Goal: Book appointment/travel/reservation

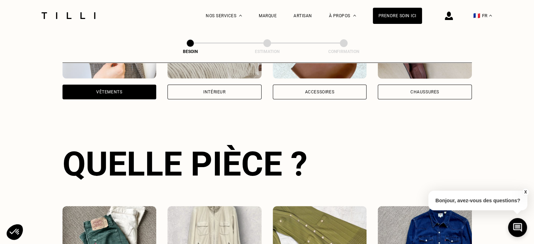
scroll to position [334, 0]
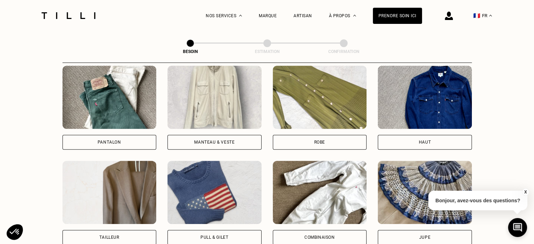
click at [316, 139] on div "Robe" at bounding box center [320, 142] width 94 height 15
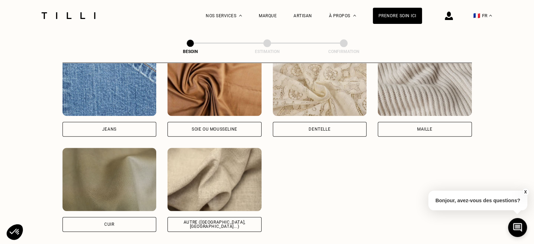
scroll to position [786, 0]
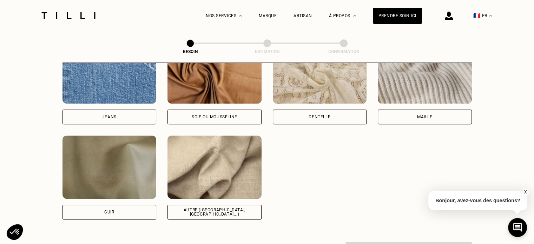
click at [208, 169] on img at bounding box center [214, 167] width 94 height 63
select select "FR"
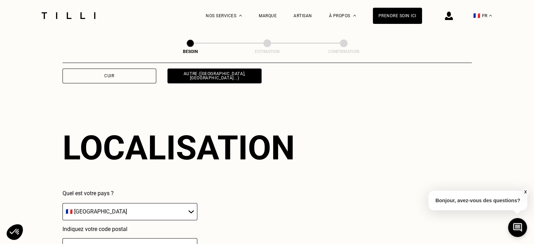
scroll to position [943, 0]
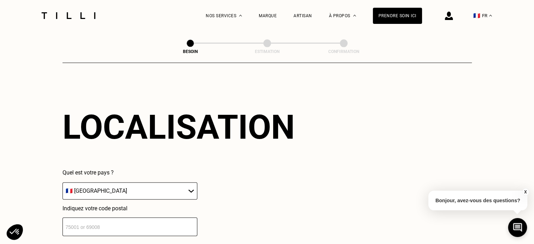
click at [122, 221] on input "number" at bounding box center [129, 226] width 135 height 19
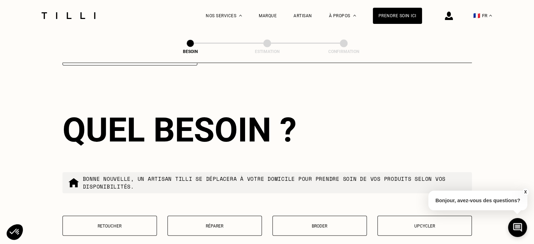
scroll to position [1118, 0]
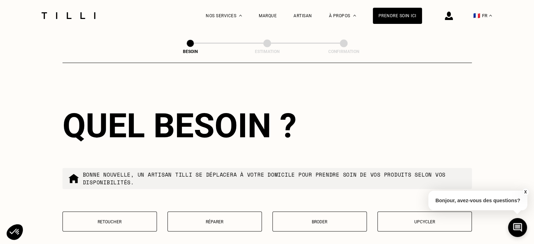
type input "92210"
click at [116, 219] on p "Retoucher" at bounding box center [109, 221] width 87 height 5
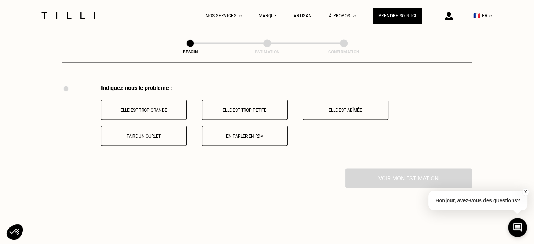
scroll to position [1298, 0]
click at [171, 106] on p "Elle est trop grande" at bounding box center [144, 108] width 78 height 5
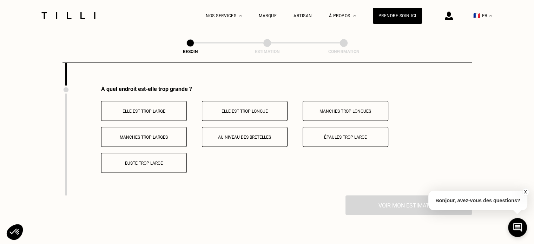
scroll to position [1382, 0]
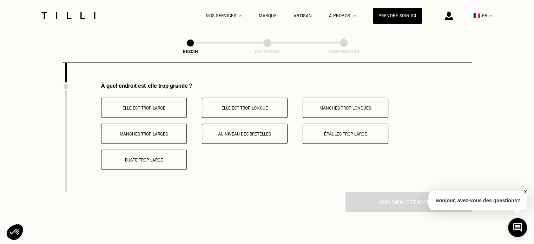
click at [157, 158] on p "Buste trop large" at bounding box center [144, 160] width 78 height 5
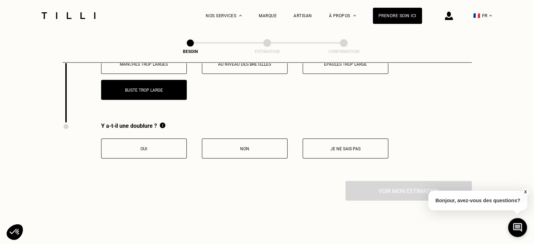
scroll to position [1452, 0]
click at [150, 146] on p "Oui" at bounding box center [144, 148] width 78 height 5
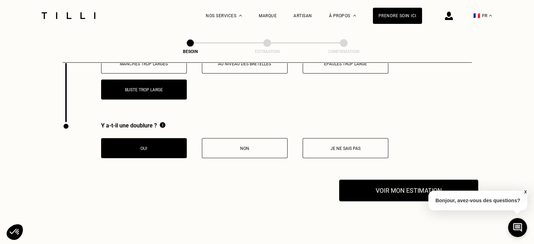
click at [372, 183] on button "Voir mon estimation" at bounding box center [408, 191] width 139 height 22
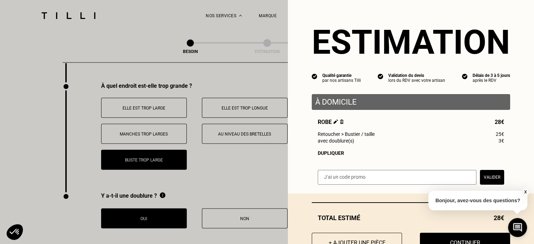
scroll to position [28, 0]
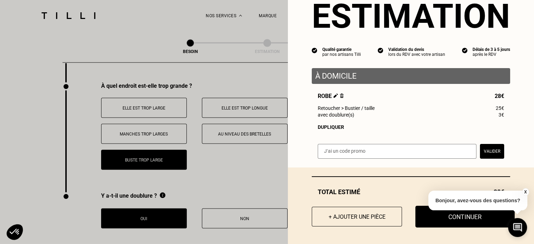
click at [431, 219] on button "Continuer" at bounding box center [464, 217] width 99 height 22
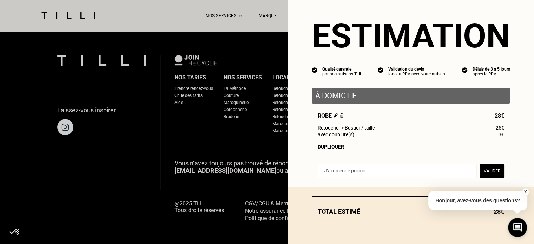
scroll to position [9, 0]
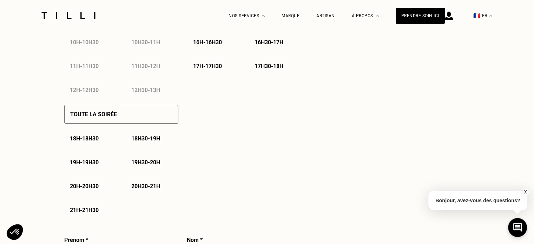
select select "FR"
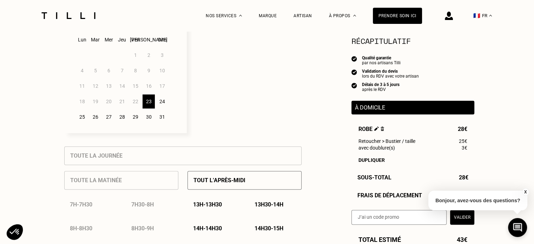
scroll to position [211, 0]
click at [150, 104] on div "23" at bounding box center [149, 102] width 12 height 14
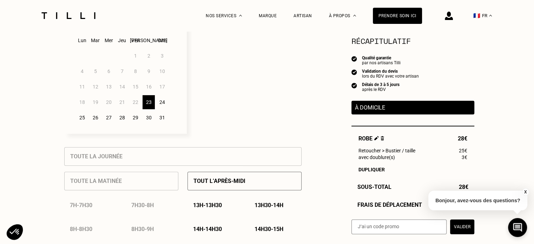
click at [81, 117] on div "25" at bounding box center [82, 118] width 12 height 14
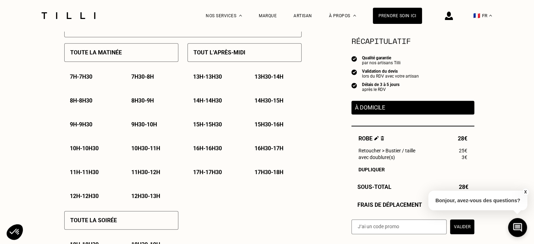
scroll to position [351, 0]
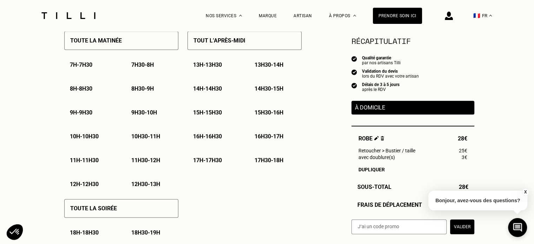
click at [96, 187] on p "12h - 12h30" at bounding box center [84, 184] width 29 height 7
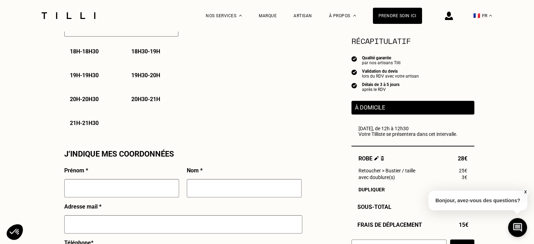
scroll to position [562, 0]
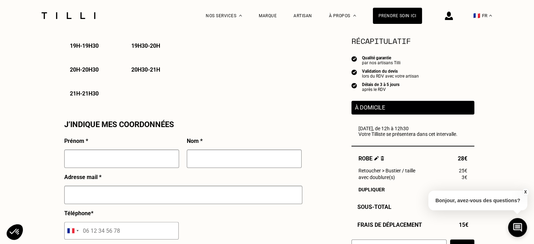
click at [133, 168] on input "text" at bounding box center [121, 159] width 115 height 18
type input "Dikra"
click at [262, 161] on input "text" at bounding box center [244, 159] width 115 height 18
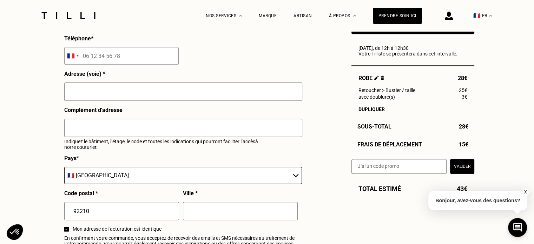
scroll to position [737, 0]
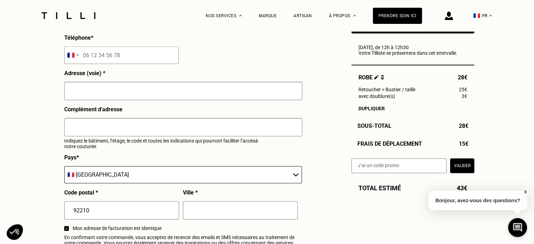
type input "MELLOUHI"
click at [125, 100] on input "text" at bounding box center [183, 91] width 238 height 18
type input "21 Rue Laval"
click at [114, 125] on input "text" at bounding box center [183, 127] width 238 height 18
type input "Appt 302"
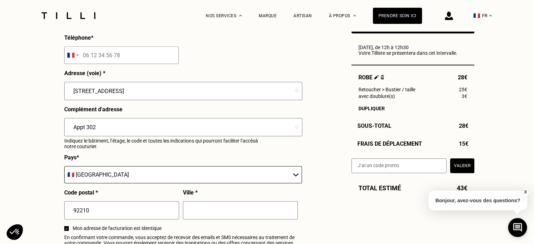
click at [208, 209] on input "text" at bounding box center [240, 210] width 115 height 18
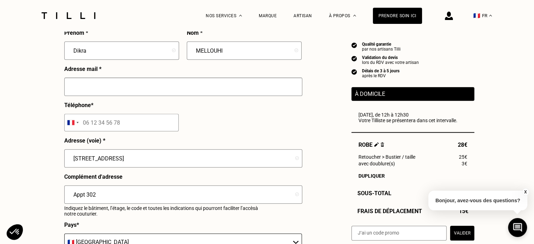
scroll to position [632, 0]
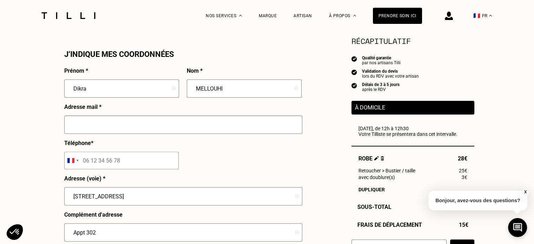
type input "Saint Cloud"
click at [135, 127] on input "text" at bounding box center [183, 125] width 238 height 18
type input "dikra.mellouhi@gmail.com"
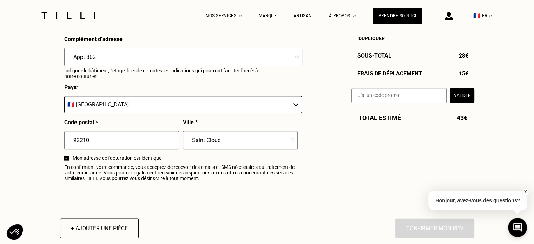
scroll to position [948, 0]
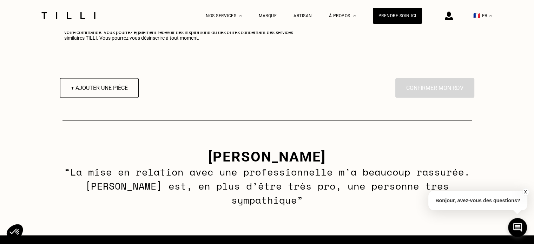
click at [315, 91] on div "+ Ajouter une pièce En cliquant sur “Confirmer”, vous déclenchez l’intervention…" at bounding box center [267, 88] width 414 height 20
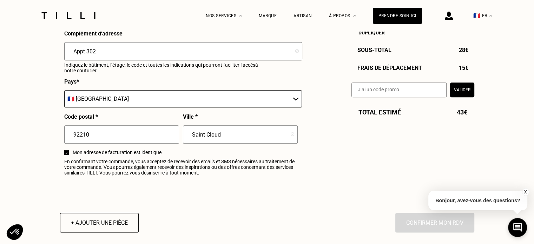
scroll to position [772, 0]
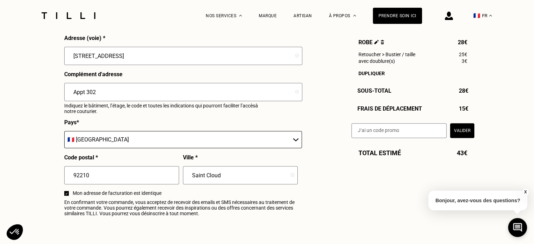
click at [135, 145] on select "🇩🇪 Allemagne 🇦🇹 Autriche 🇧🇪 Belgique 🇧🇬 Bulgarie 🇨🇾 Chypre 🇭🇷 Croatie 🇩🇰 Danema…" at bounding box center [183, 139] width 238 height 17
click at [64, 134] on select "🇩🇪 Allemagne 🇦🇹 Autriche 🇧🇪 Belgique 🇧🇬 Bulgarie 🇨🇾 Chypre 🇭🇷 Croatie 🇩🇰 Danema…" at bounding box center [183, 139] width 238 height 17
click at [113, 97] on input "Appt 302" at bounding box center [183, 92] width 238 height 18
click at [134, 61] on input "21 Rue Laval" at bounding box center [183, 56] width 238 height 18
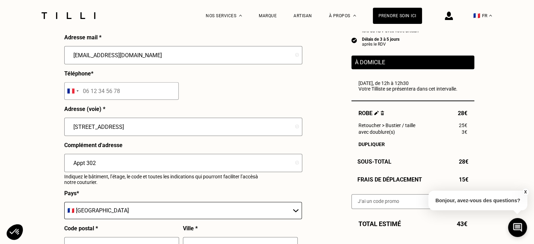
scroll to position [632, 0]
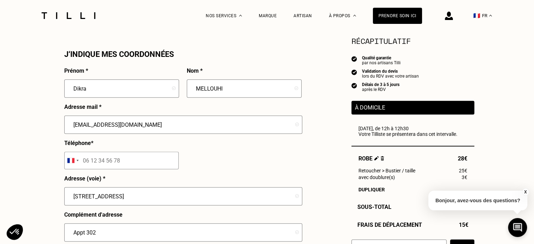
click at [111, 175] on div "Téléphone * Afghanistan +93 Albania +355 Algeria +213 American Samoa +1 Andorra…" at bounding box center [121, 157] width 114 height 35
click at [116, 166] on input "tel" at bounding box center [121, 161] width 114 height 18
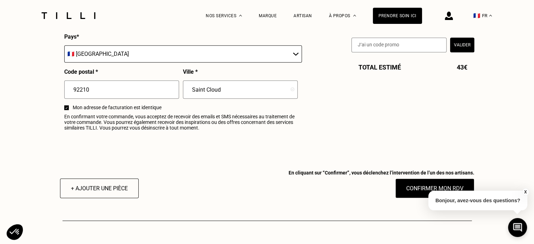
scroll to position [913, 0]
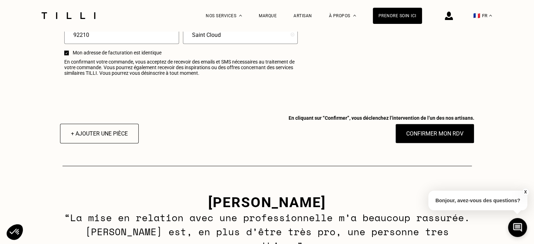
type input "07 54 59 84 55"
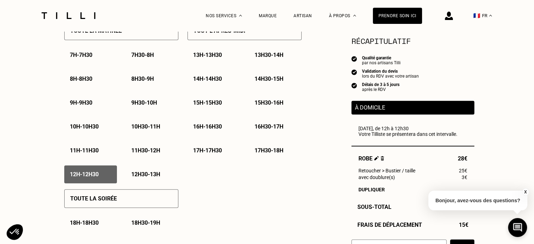
scroll to position [456, 0]
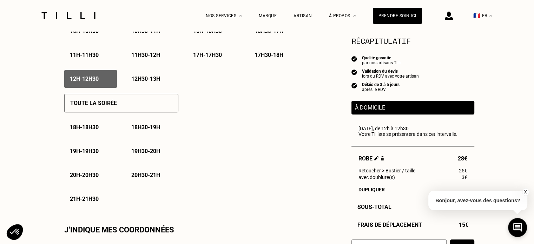
click at [92, 82] on p "12h - 12h30" at bounding box center [84, 78] width 29 height 7
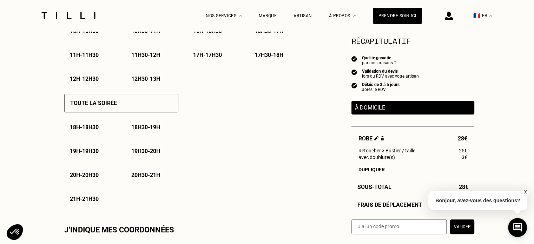
click at [92, 82] on p "12h - 12h30" at bounding box center [84, 78] width 29 height 7
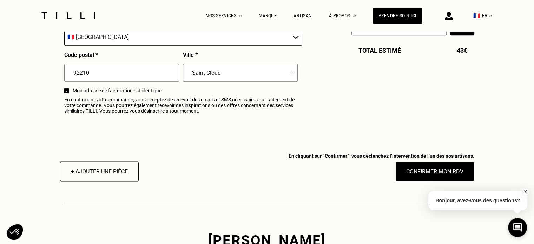
scroll to position [913, 0]
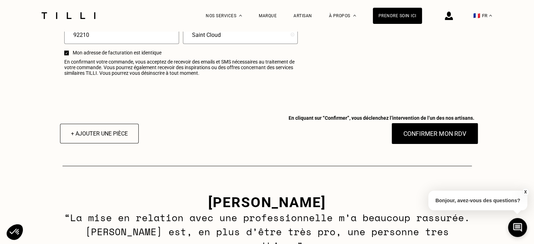
click at [450, 139] on button "Confirmer mon RDV" at bounding box center [434, 134] width 87 height 22
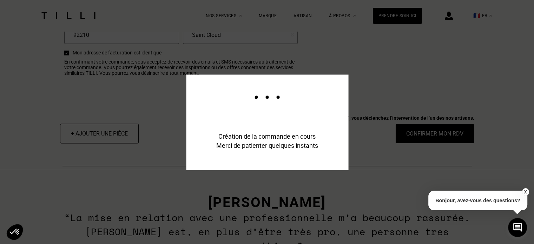
scroll to position [930, 0]
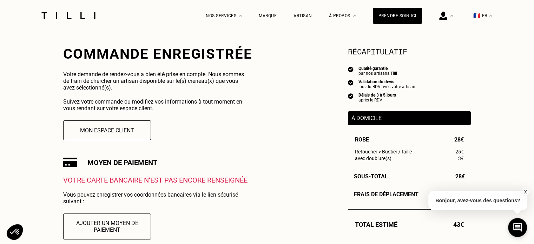
scroll to position [176, 0]
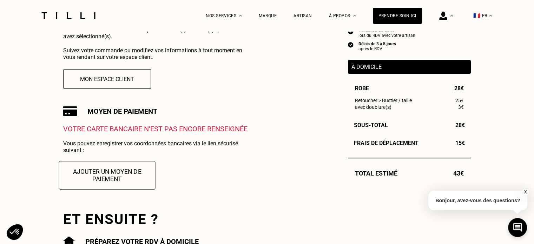
click at [107, 179] on button "Ajouter un moyen de paiement" at bounding box center [107, 175] width 97 height 28
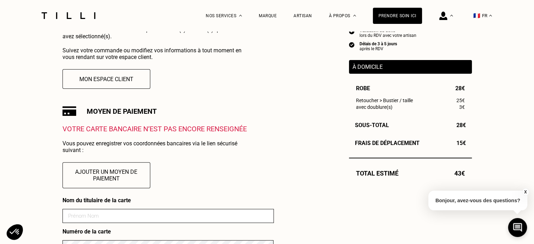
click at [98, 216] on input at bounding box center [167, 216] width 211 height 14
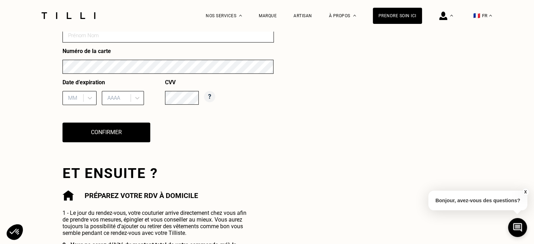
scroll to position [316, 0]
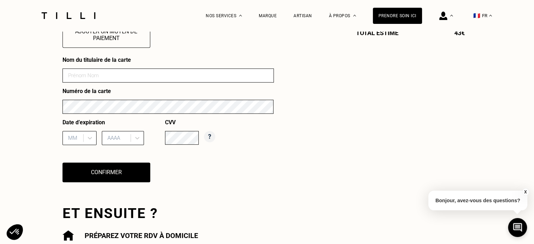
click at [113, 77] on input at bounding box center [167, 75] width 211 height 14
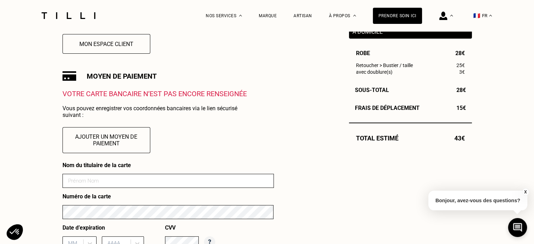
scroll to position [246, 0]
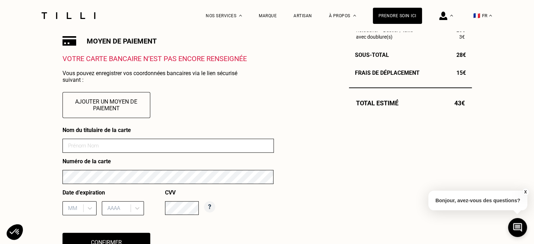
click at [119, 151] on input at bounding box center [167, 146] width 211 height 14
click at [92, 145] on input at bounding box center [167, 146] width 211 height 14
type input "Dikra MELLOUHI"
click at [77, 215] on div "MM" at bounding box center [79, 208] width 34 height 14
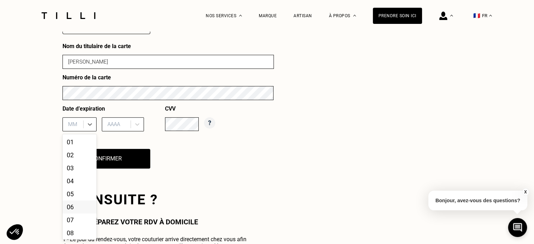
scroll to position [330, 0]
click at [70, 197] on div "05" at bounding box center [79, 193] width 34 height 13
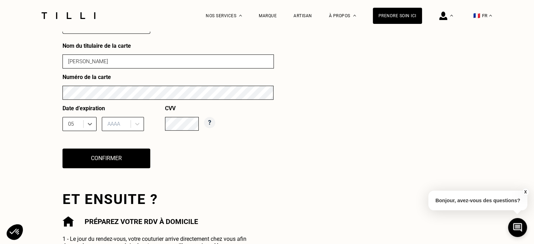
click at [132, 115] on div "Date d’expiration option 05, selected. 05 AAAA" at bounding box center [113, 120] width 103 height 31
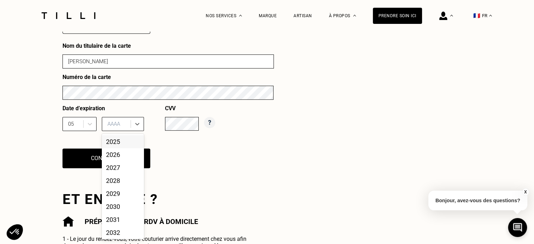
click at [128, 122] on div "AAAA" at bounding box center [117, 124] width 27 height 11
click at [116, 168] on div "2027" at bounding box center [123, 167] width 42 height 13
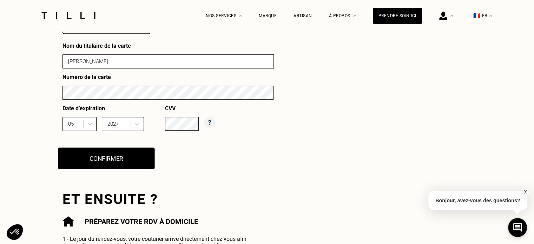
click at [131, 160] on button "Confirmer" at bounding box center [106, 158] width 97 height 22
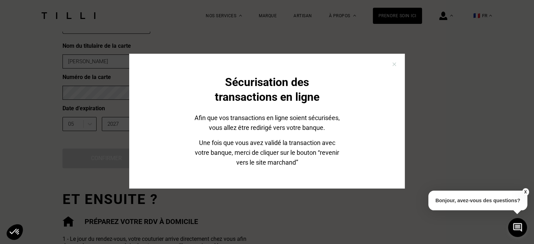
scroll to position [37, 0]
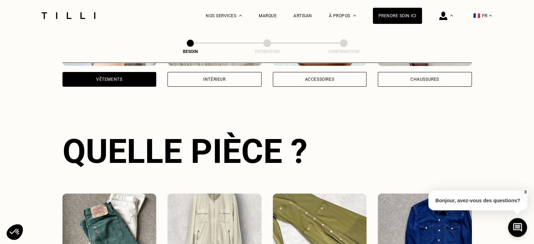
scroll to position [264, 0]
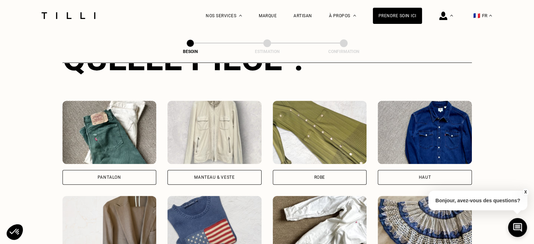
click at [215, 126] on img at bounding box center [214, 132] width 94 height 63
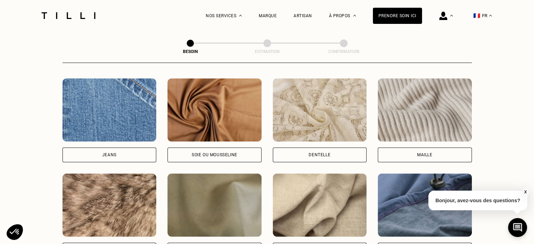
scroll to position [786, 0]
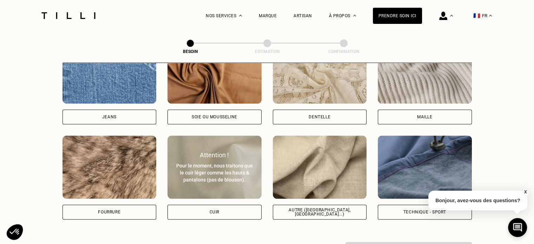
click at [207, 153] on div "Attention ! Pour le moment, nous traitons que le cuir léger comme les hauts & p…" at bounding box center [214, 167] width 94 height 32
select select "FR"
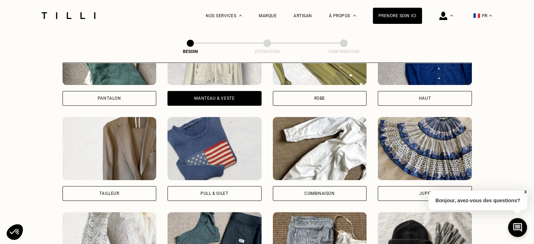
scroll to position [311, 0]
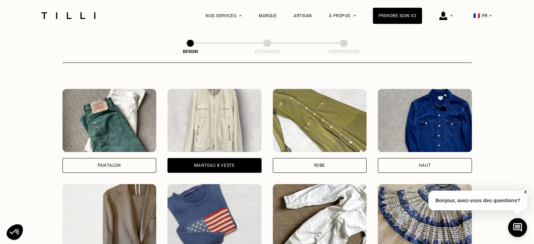
click at [215, 163] on div "Manteau & Veste" at bounding box center [214, 165] width 40 height 4
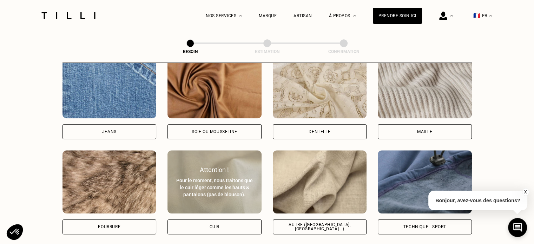
scroll to position [759, 0]
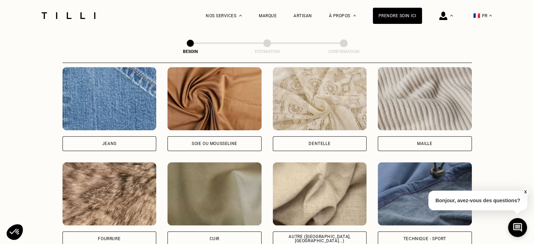
click at [313, 191] on img at bounding box center [320, 193] width 94 height 63
select select "FR"
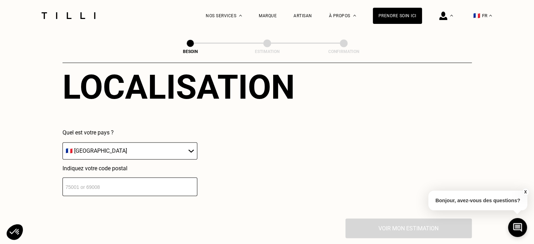
scroll to position [943, 0]
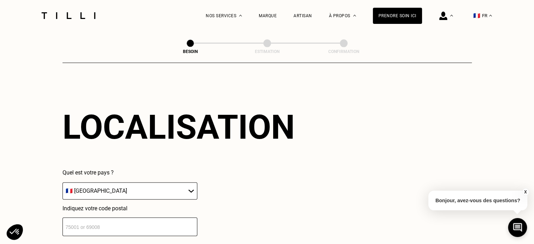
click at [98, 223] on input "number" at bounding box center [129, 226] width 135 height 19
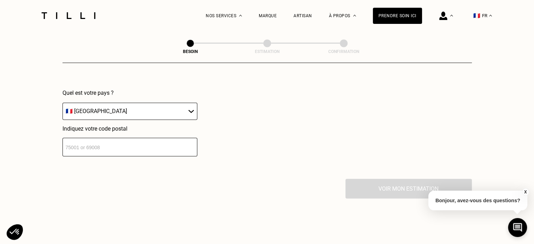
scroll to position [1013, 0]
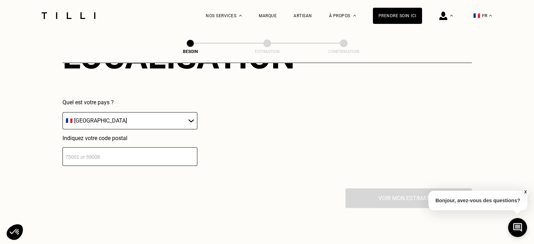
click at [120, 156] on input "number" at bounding box center [129, 156] width 135 height 19
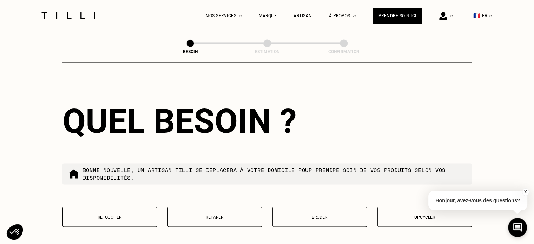
scroll to position [1188, 0]
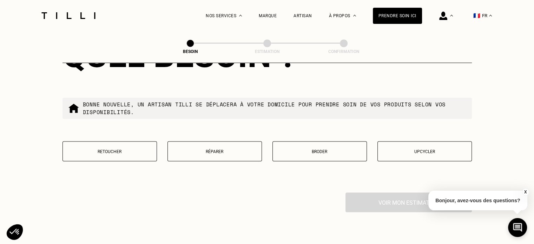
type input "92210"
click at [191, 149] on p "Réparer" at bounding box center [214, 151] width 87 height 5
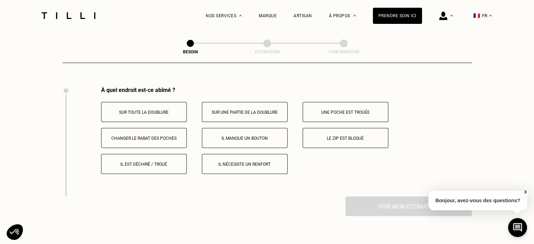
scroll to position [1298, 0]
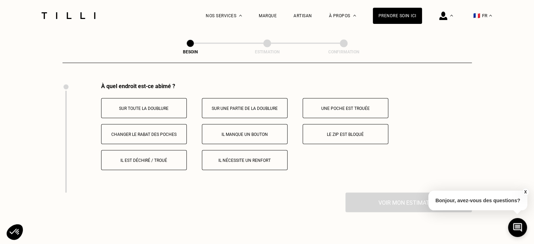
click at [238, 106] on p "Sur une partie de la doublure" at bounding box center [245, 108] width 78 height 5
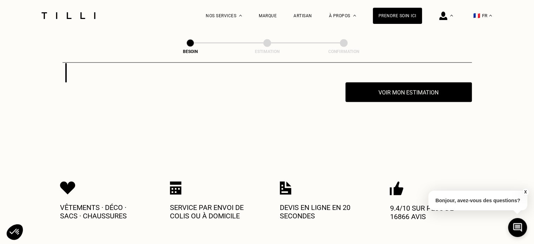
scroll to position [1408, 0]
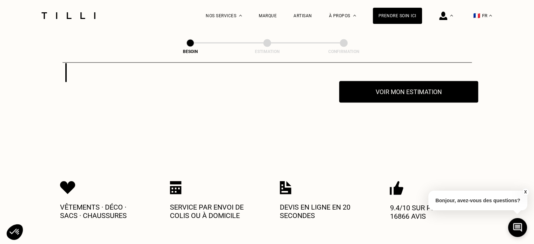
click at [374, 91] on button "Voir mon estimation" at bounding box center [408, 92] width 139 height 22
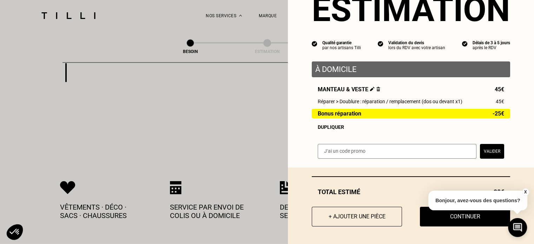
scroll to position [0, 0]
